Goal: Navigation & Orientation: Find specific page/section

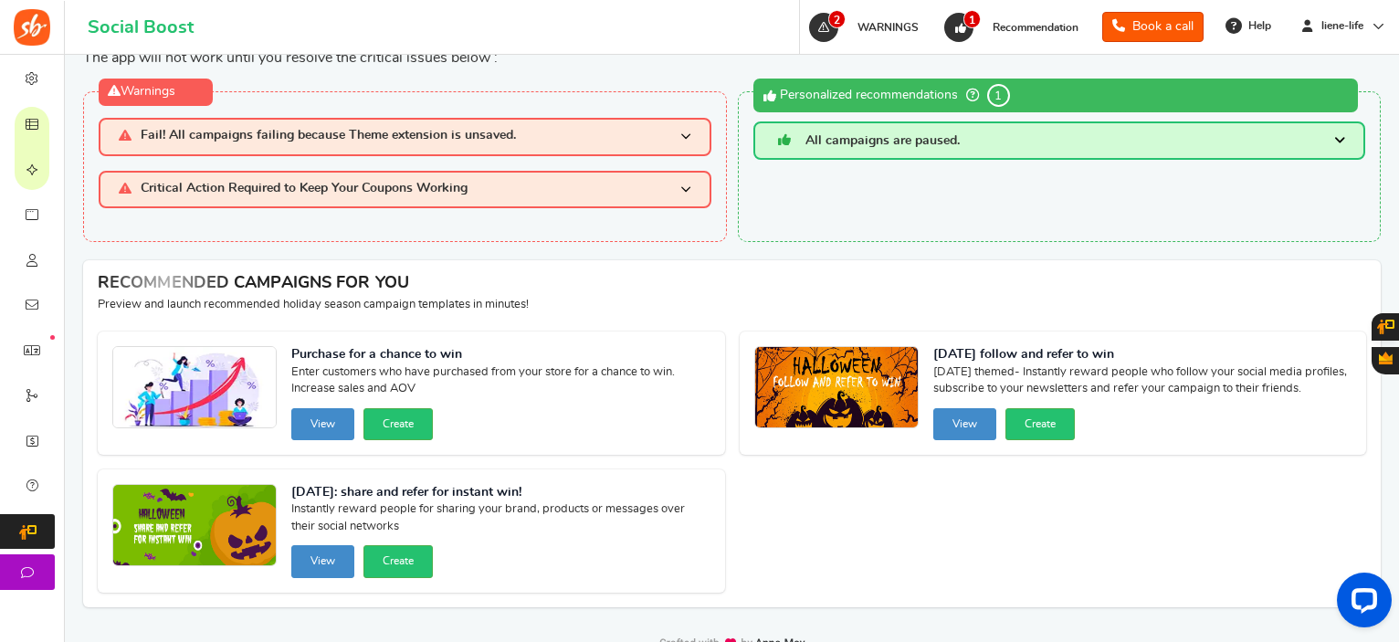
scroll to position [100, 0]
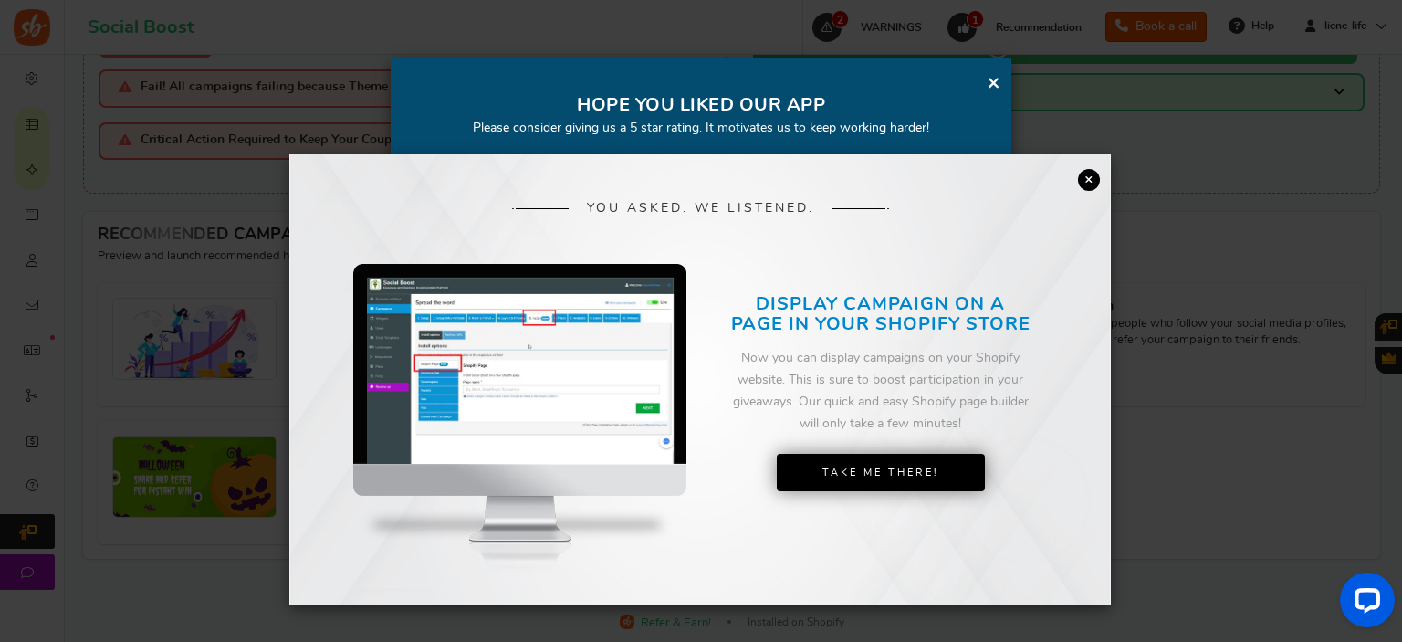
click at [1092, 175] on link "×" at bounding box center [1089, 180] width 22 height 22
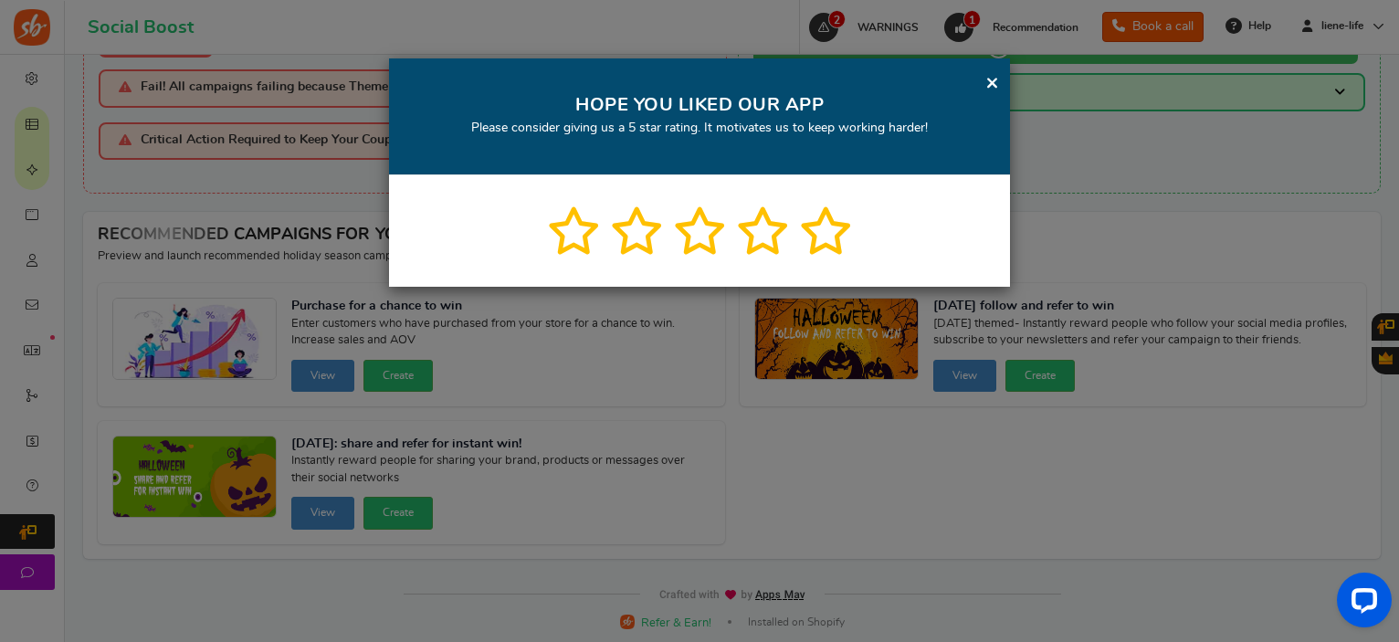
click at [997, 80] on link "×" at bounding box center [992, 82] width 14 height 23
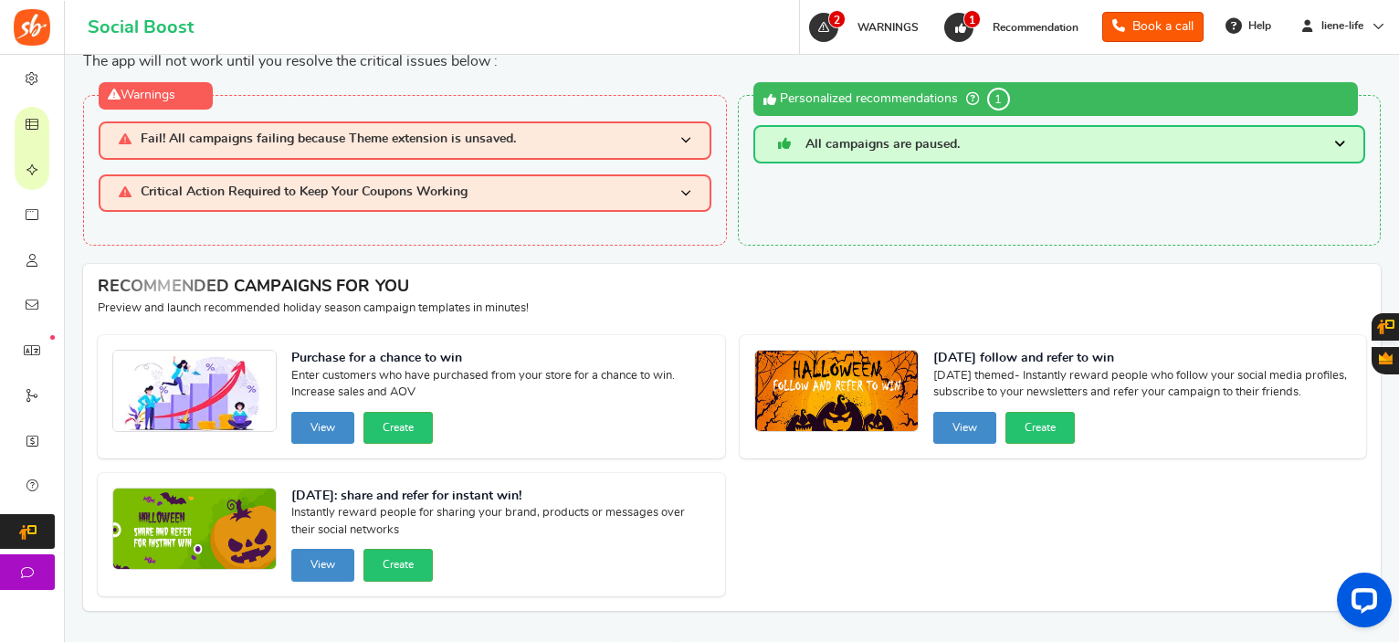
scroll to position [0, 0]
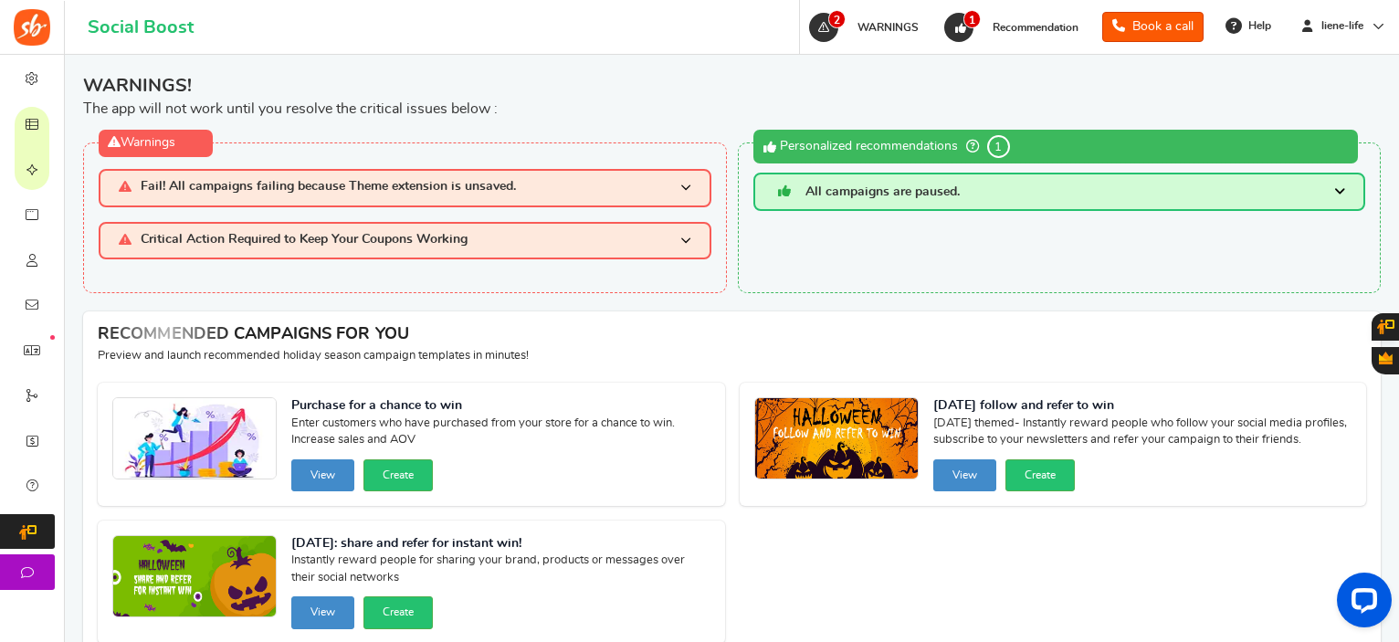
click at [684, 181] on span at bounding box center [685, 188] width 11 height 16
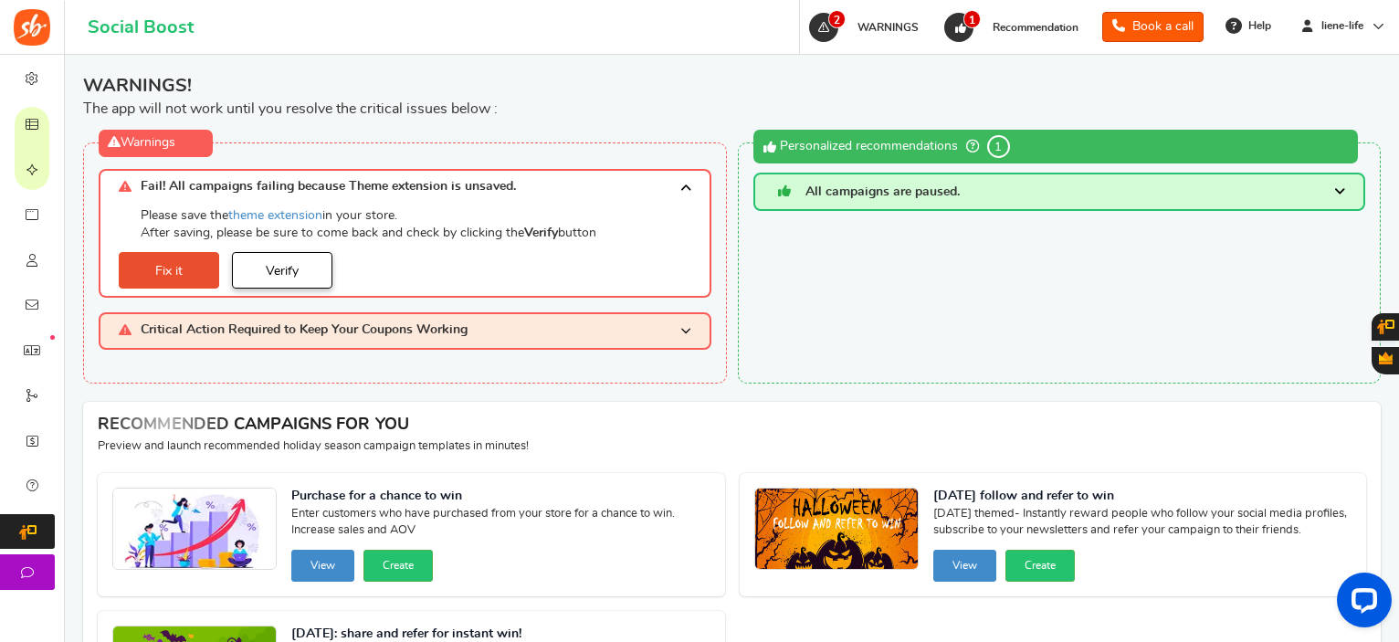
click at [265, 270] on link "Verify" at bounding box center [282, 270] width 100 height 37
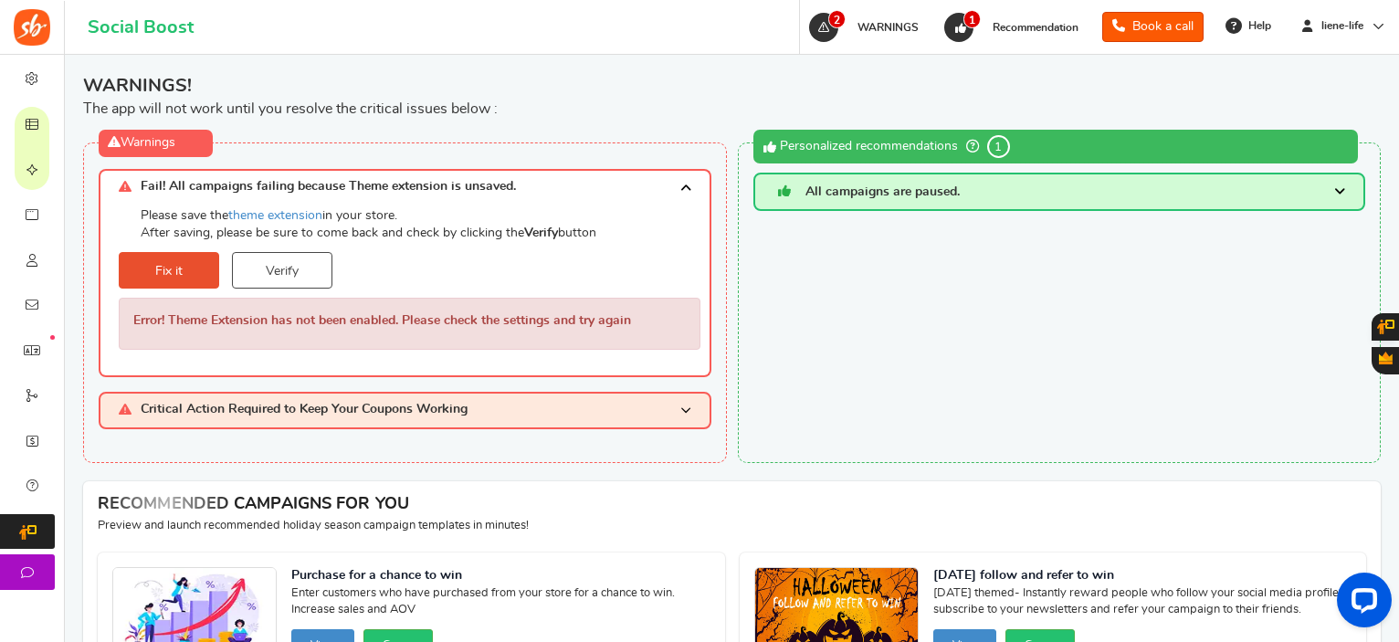
click at [686, 185] on span at bounding box center [685, 188] width 11 height 16
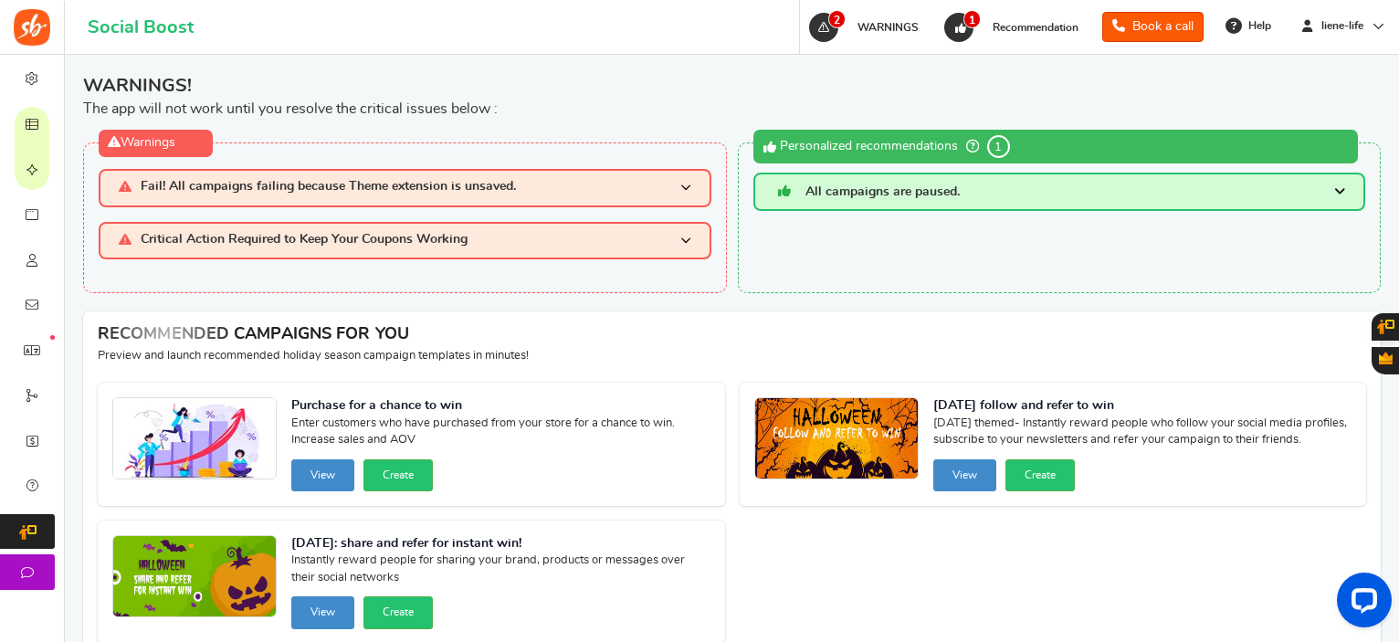
click at [683, 244] on span at bounding box center [685, 241] width 11 height 16
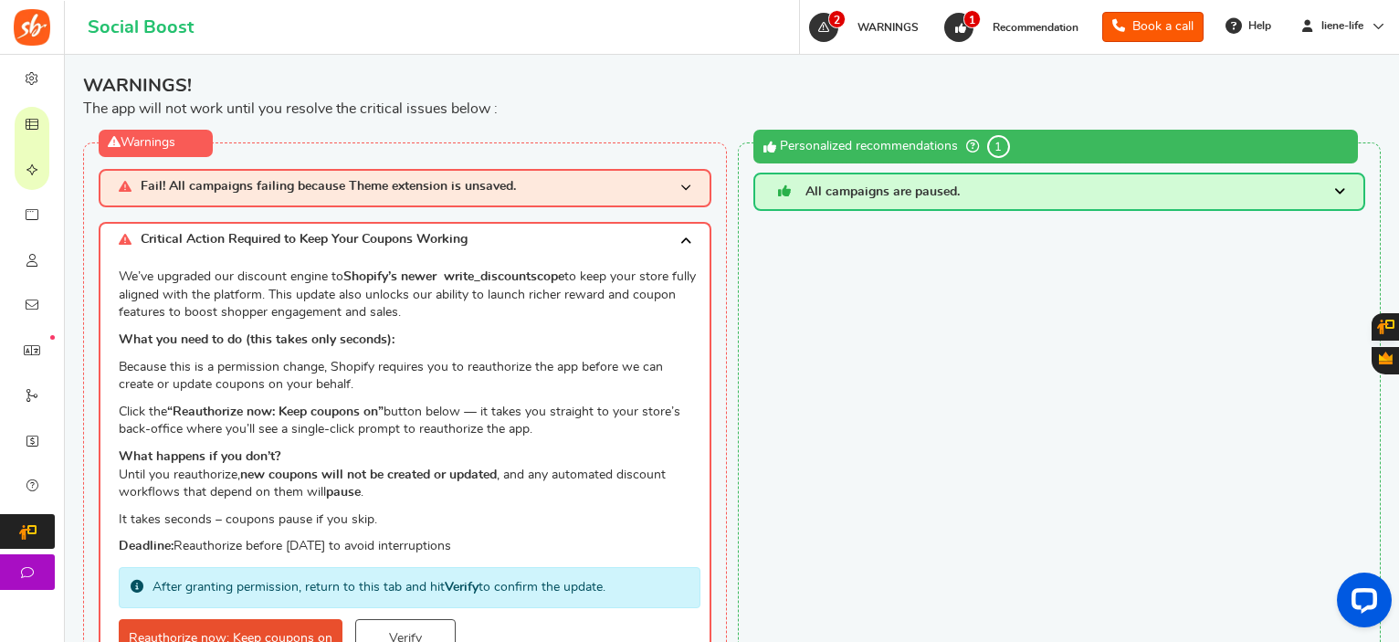
click at [683, 244] on span at bounding box center [685, 241] width 11 height 16
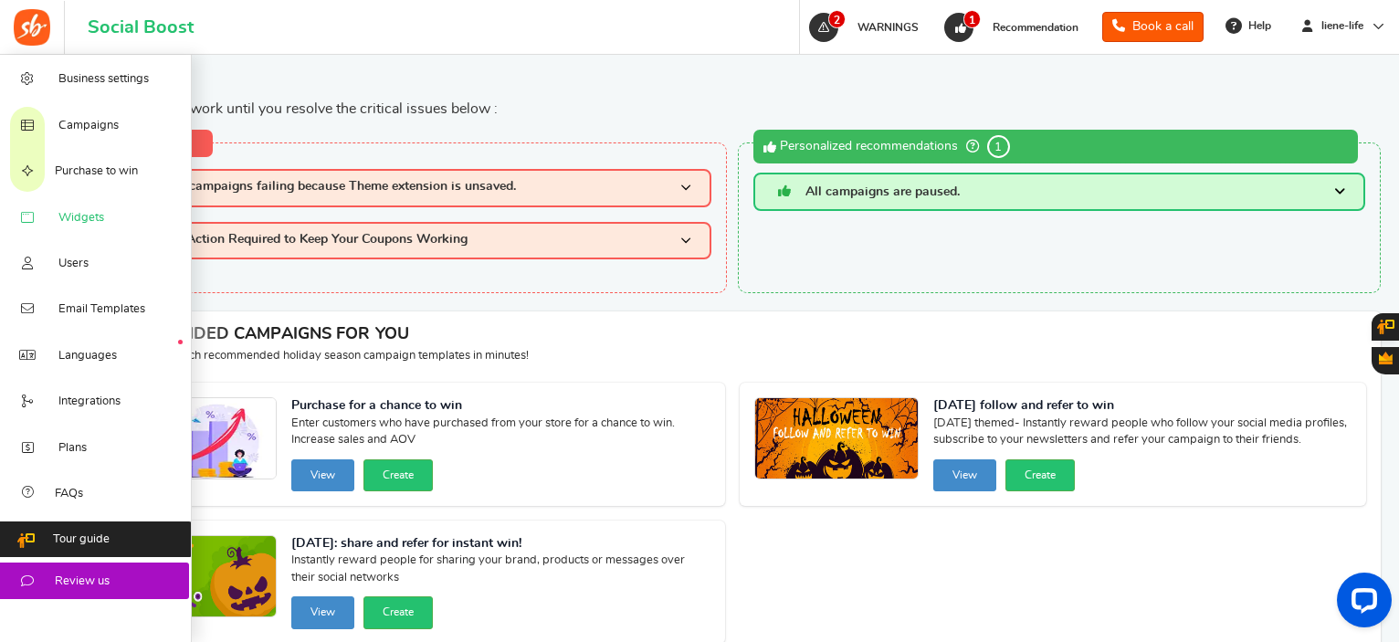
click at [54, 218] on link "Widgets" at bounding box center [96, 217] width 192 height 46
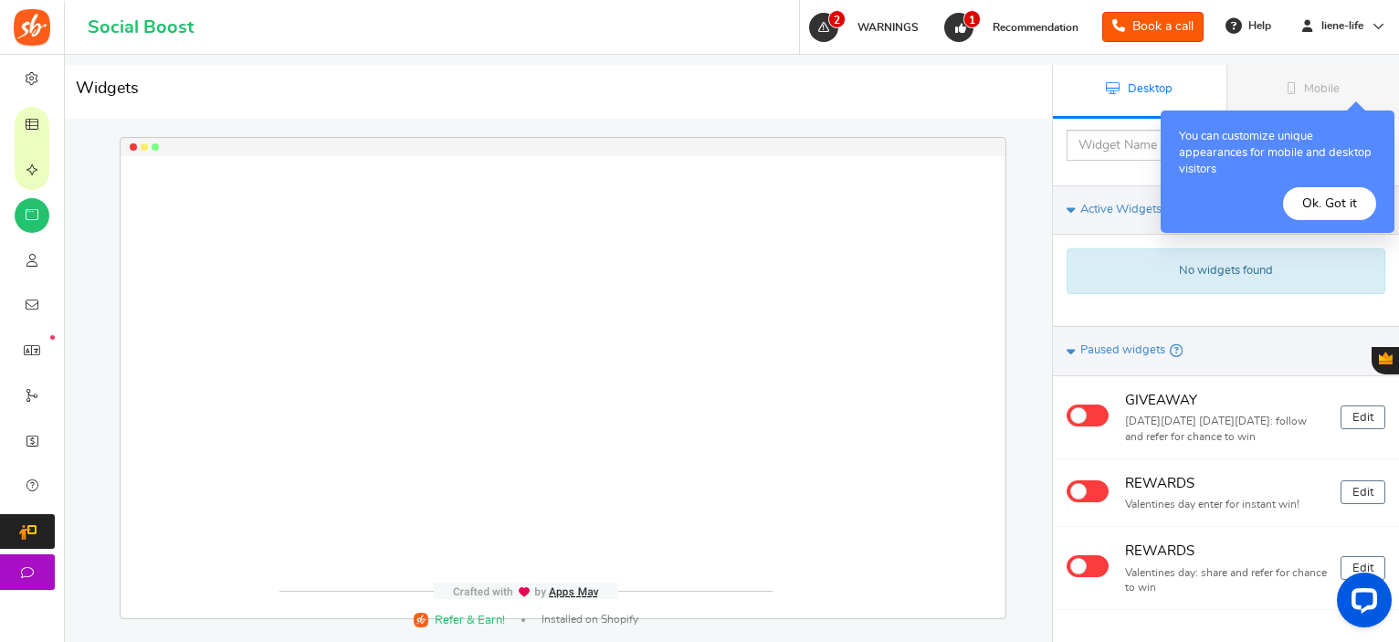
scroll to position [248, 0]
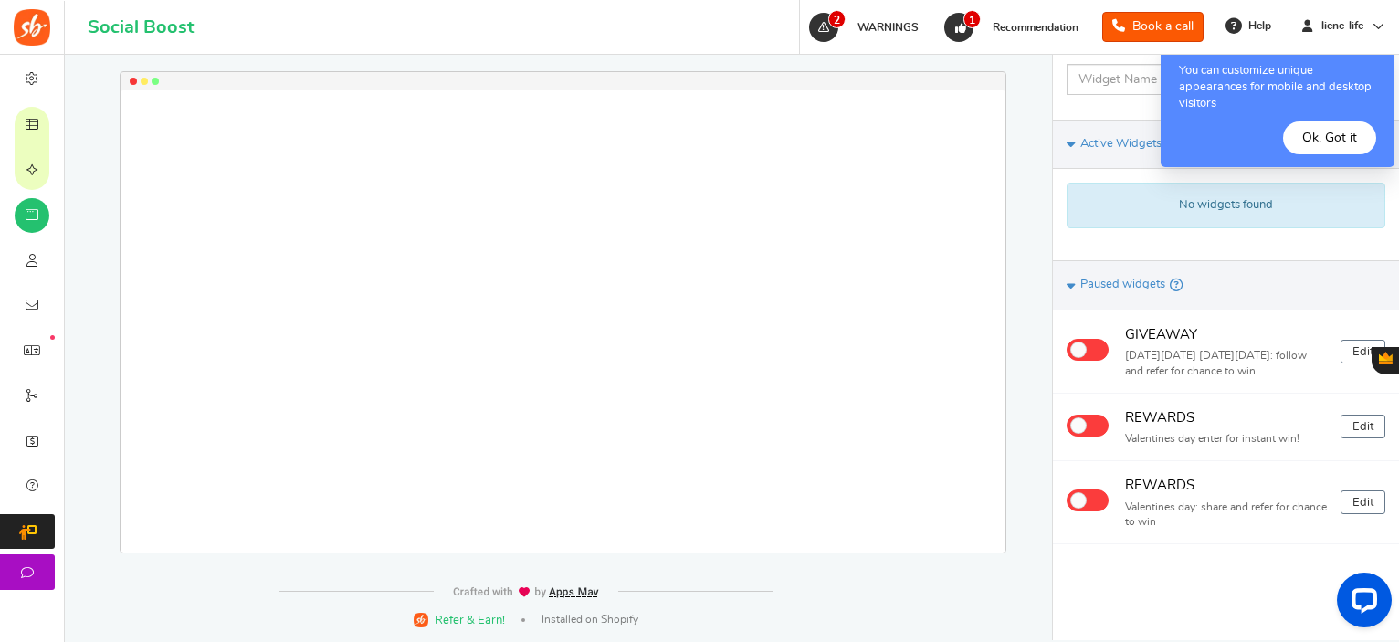
click at [64, 137] on link "Campaigns" at bounding box center [32, 124] width 64 height 46
